Goal: Information Seeking & Learning: Learn about a topic

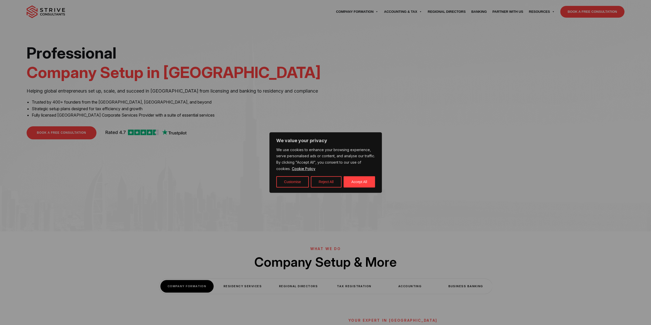
click at [334, 184] on button "Reject All" at bounding box center [326, 181] width 31 height 11
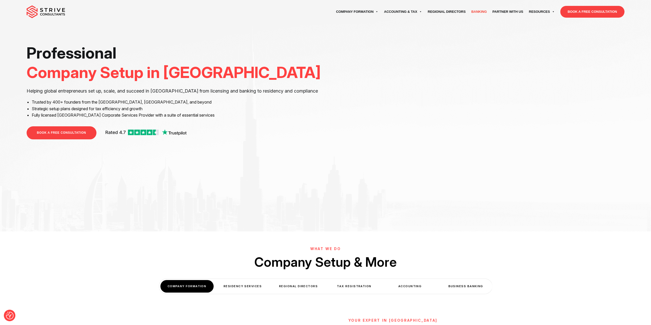
click at [484, 13] on link "Banking" at bounding box center [479, 12] width 21 height 14
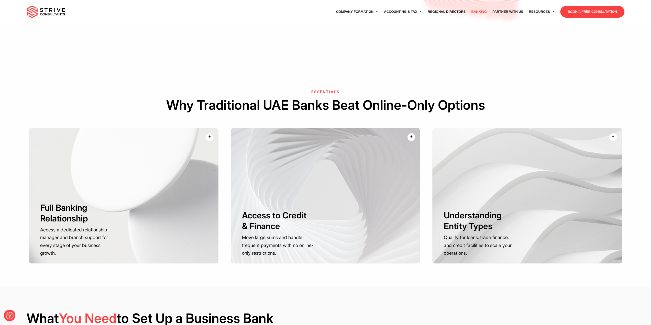
scroll to position [537, 0]
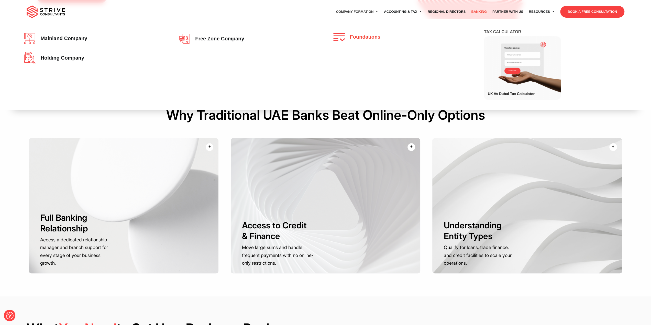
click at [349, 41] on link "Foundations" at bounding box center [402, 37] width 139 height 8
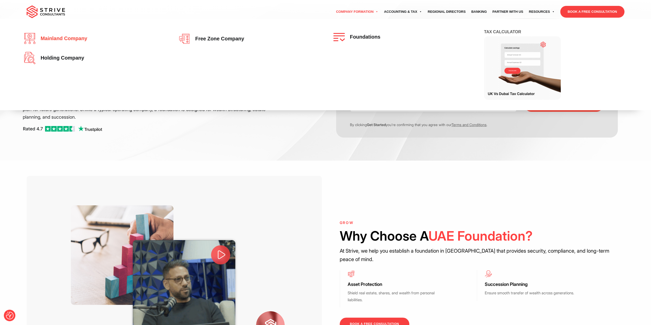
click at [84, 34] on link "Mainland company" at bounding box center [93, 38] width 139 height 11
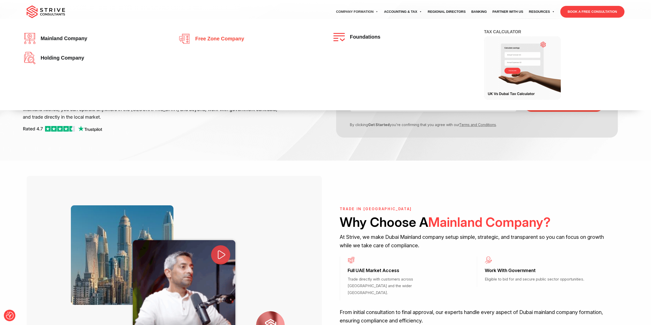
click at [215, 37] on span "Free zone company" at bounding box center [218, 39] width 51 height 6
